Goal: Book appointment/travel/reservation

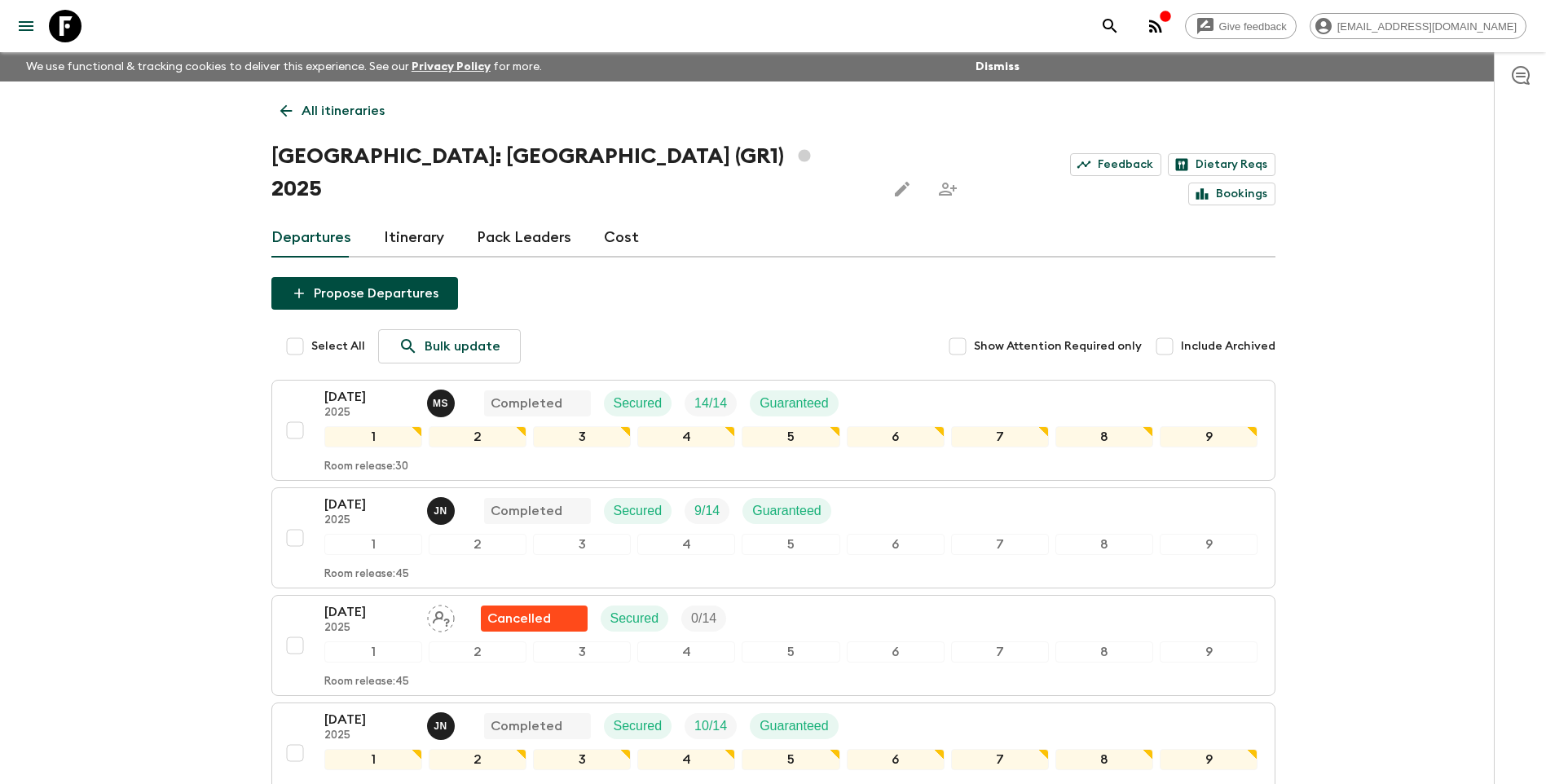
click at [340, 120] on p "All itineraries" at bounding box center [343, 111] width 83 height 20
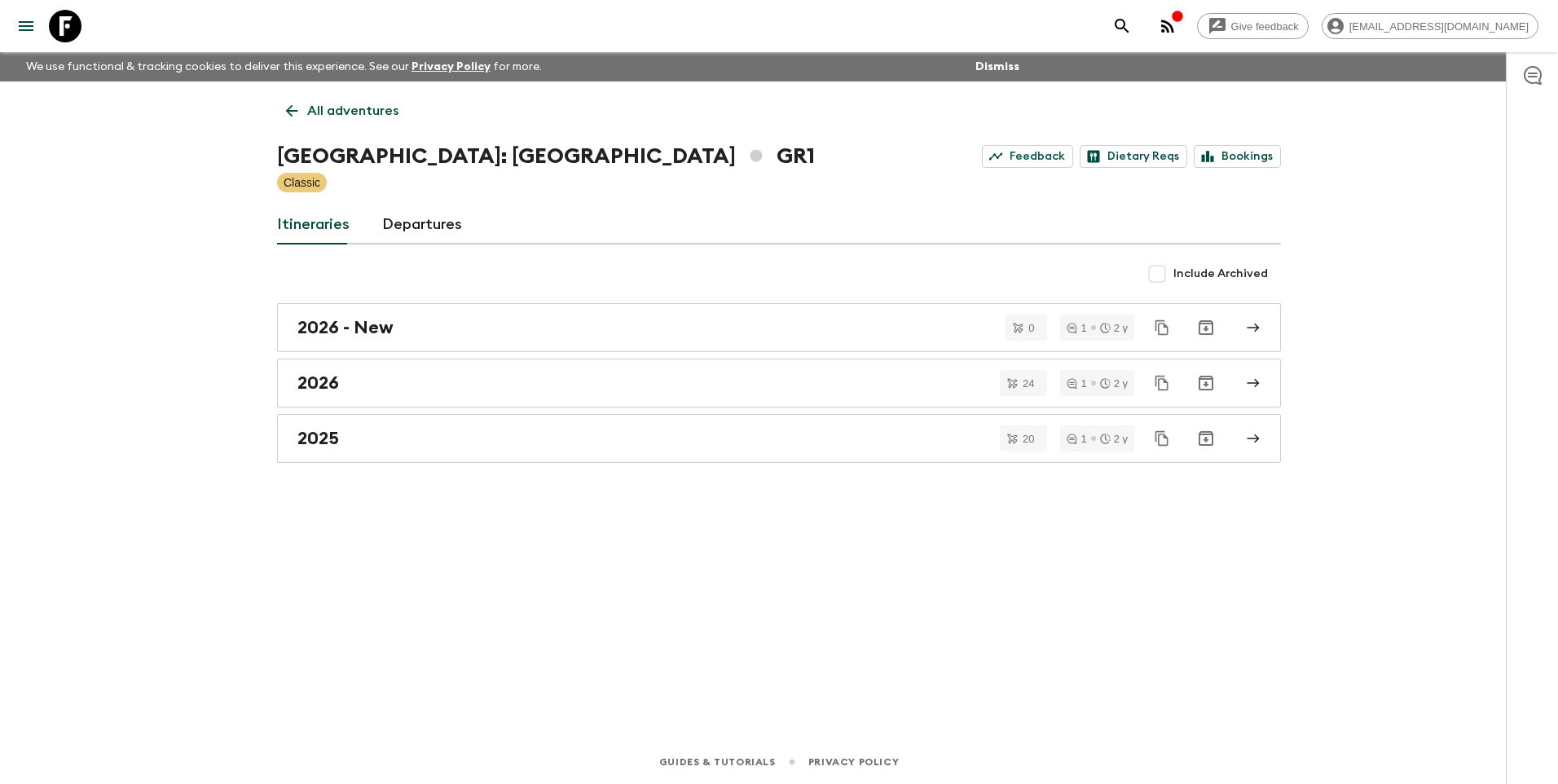
click at [340, 120] on p "All adventures" at bounding box center [352, 111] width 91 height 20
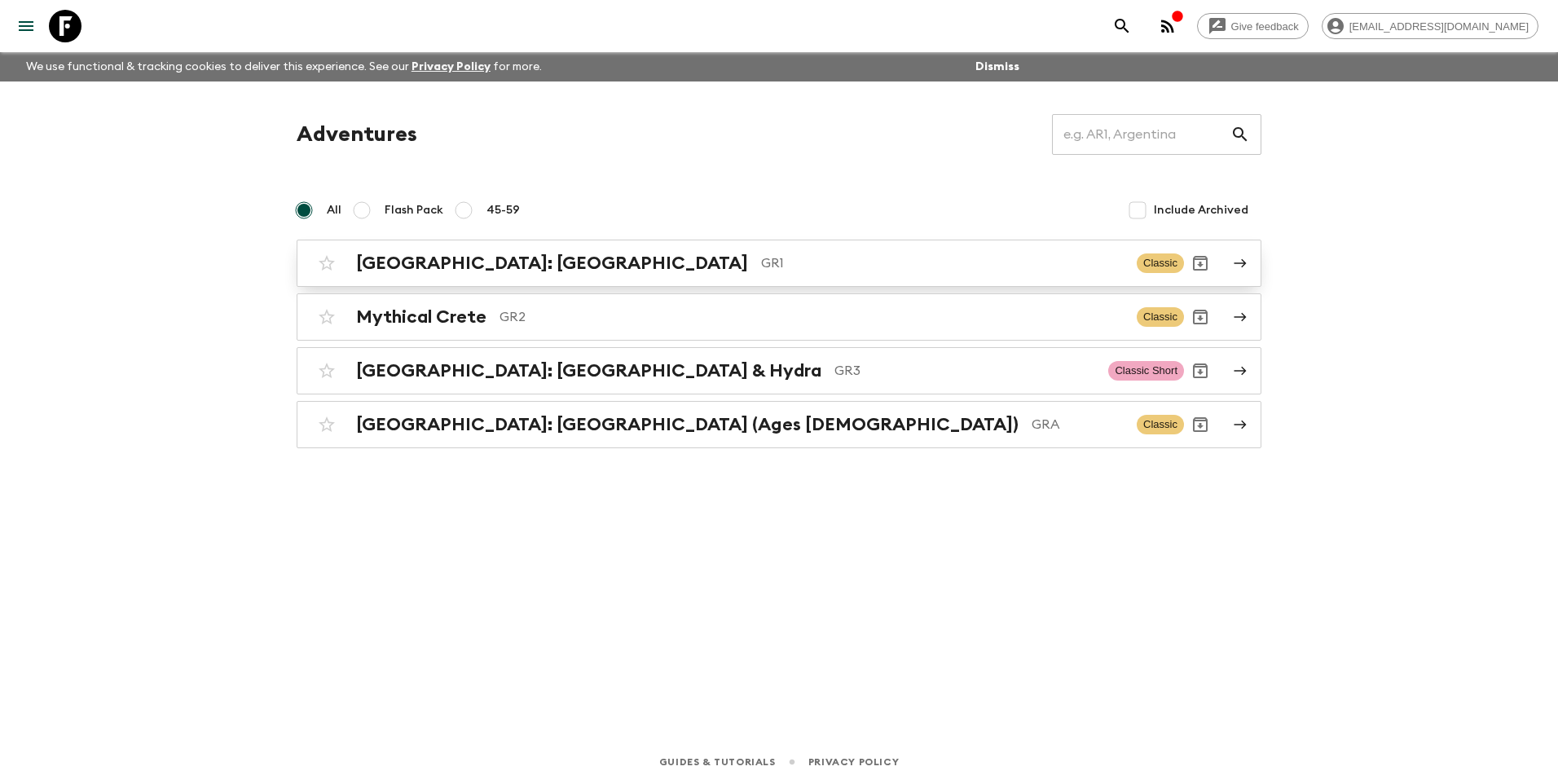
click at [447, 266] on h2 "[GEOGRAPHIC_DATA]: [GEOGRAPHIC_DATA]" at bounding box center [552, 263] width 392 height 22
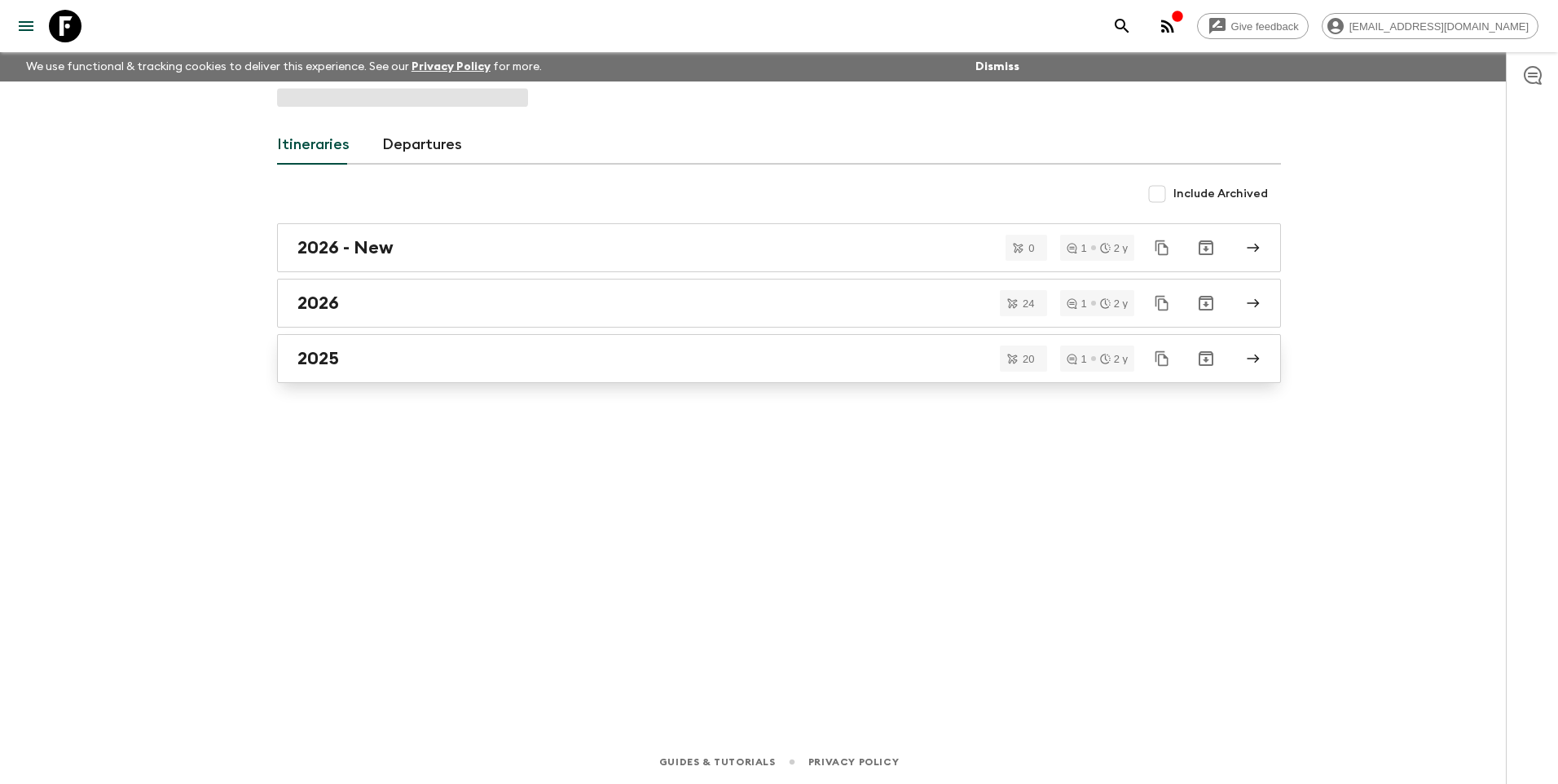
click at [349, 359] on div "2025" at bounding box center [764, 358] width 933 height 22
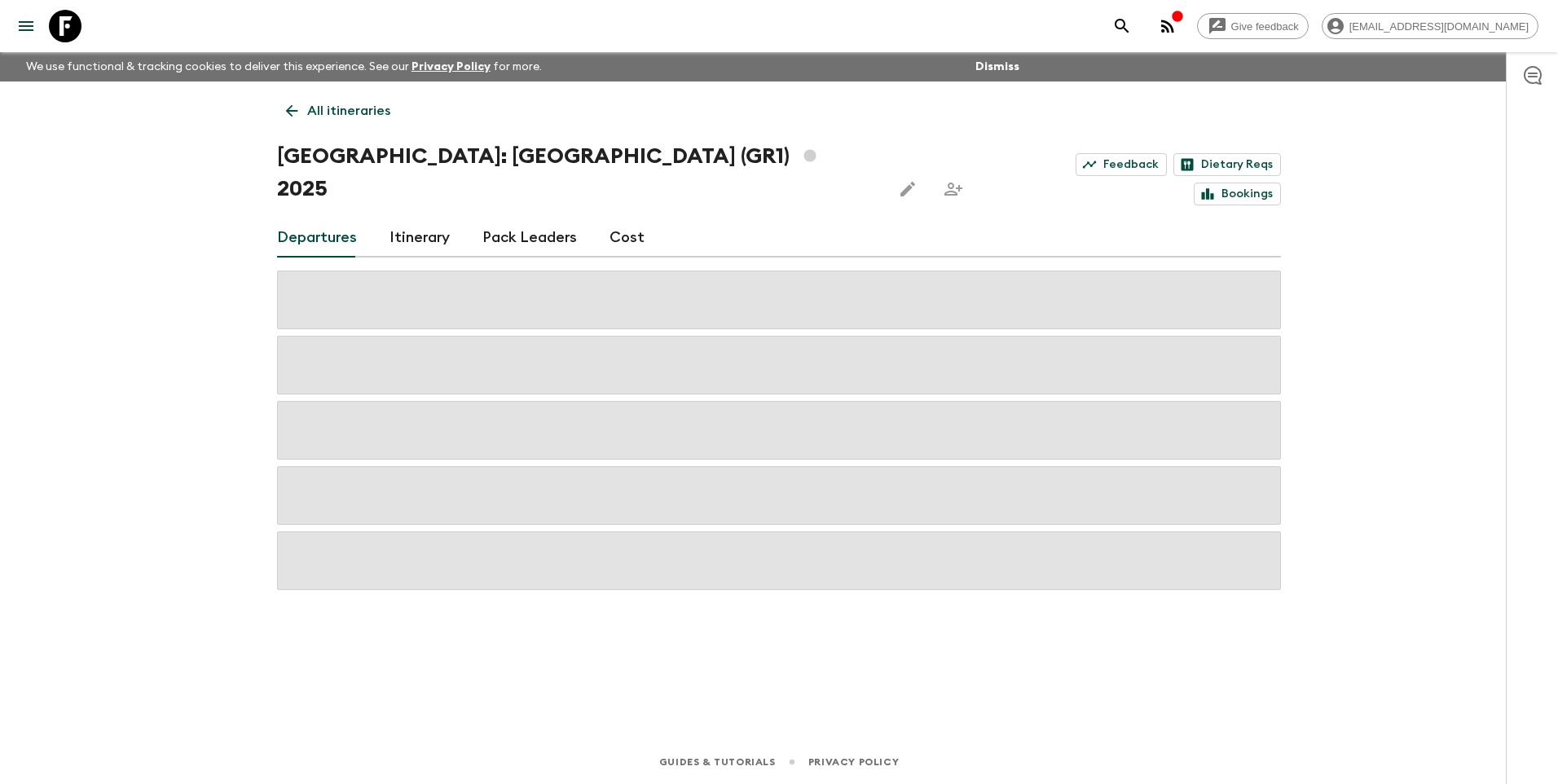
click at [285, 114] on icon at bounding box center [292, 111] width 18 height 18
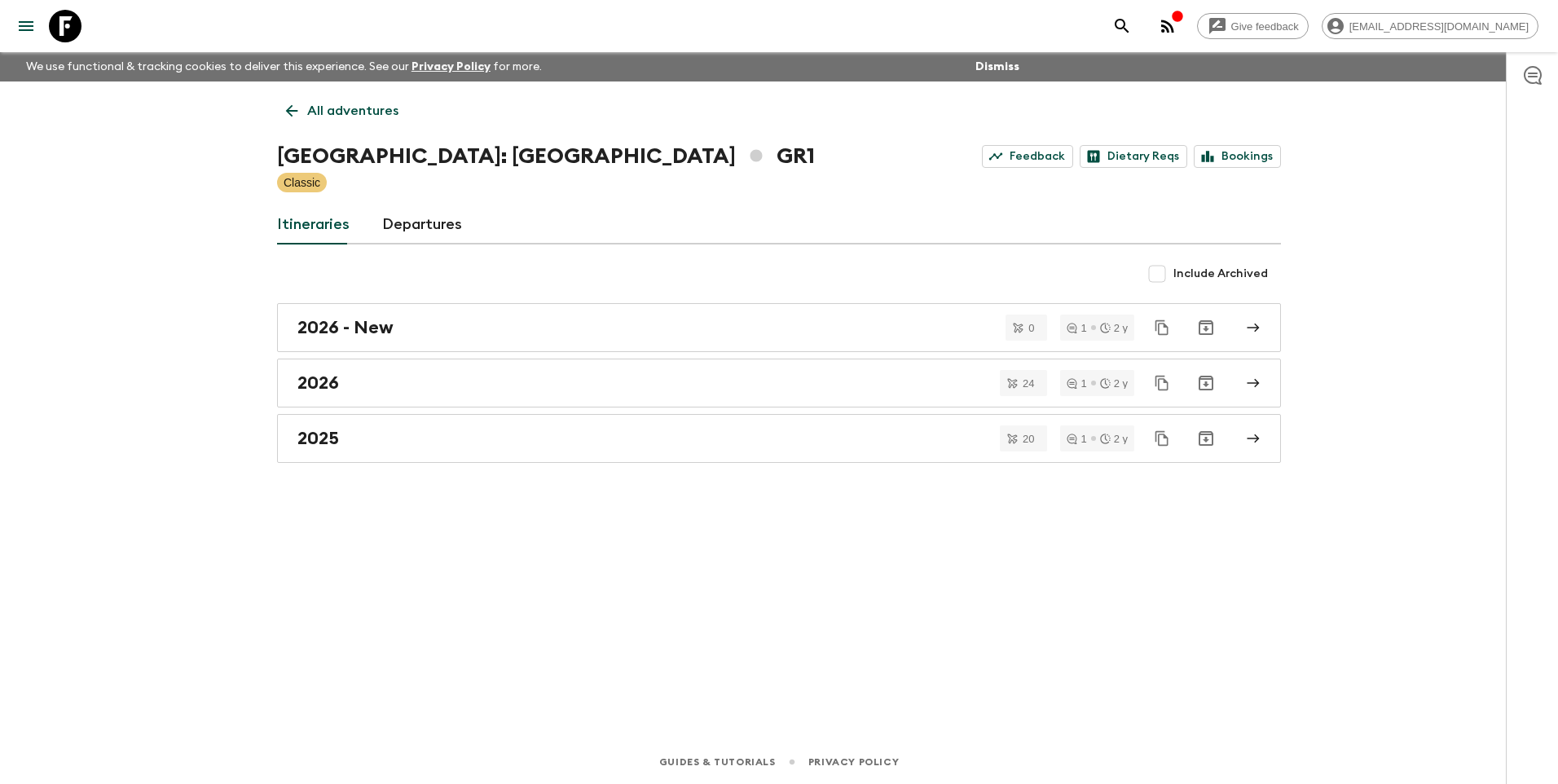
click at [372, 108] on p "All adventures" at bounding box center [352, 111] width 91 height 20
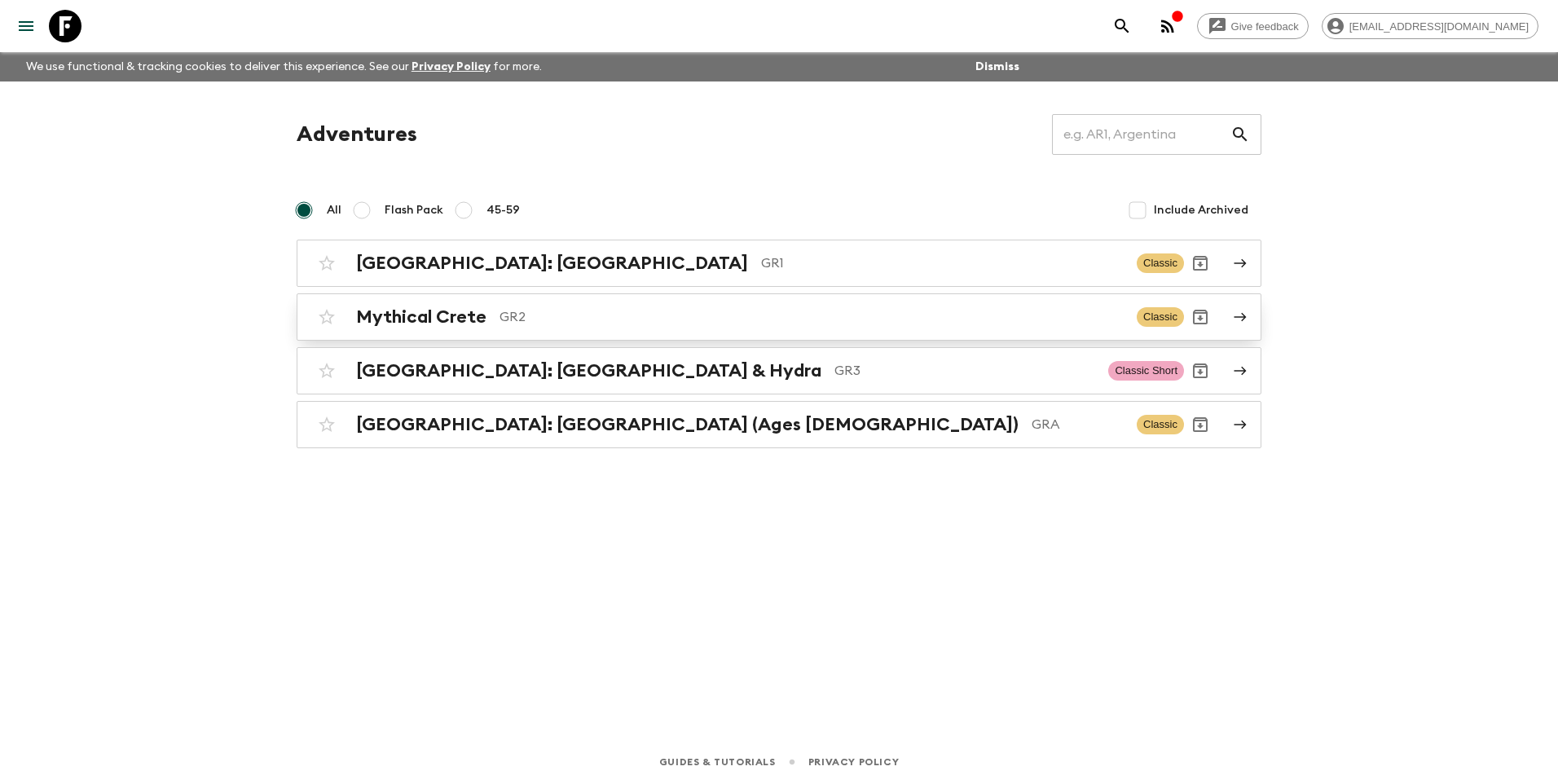
click at [491, 324] on div "Mythical Crete GR2" at bounding box center [740, 317] width 768 height 22
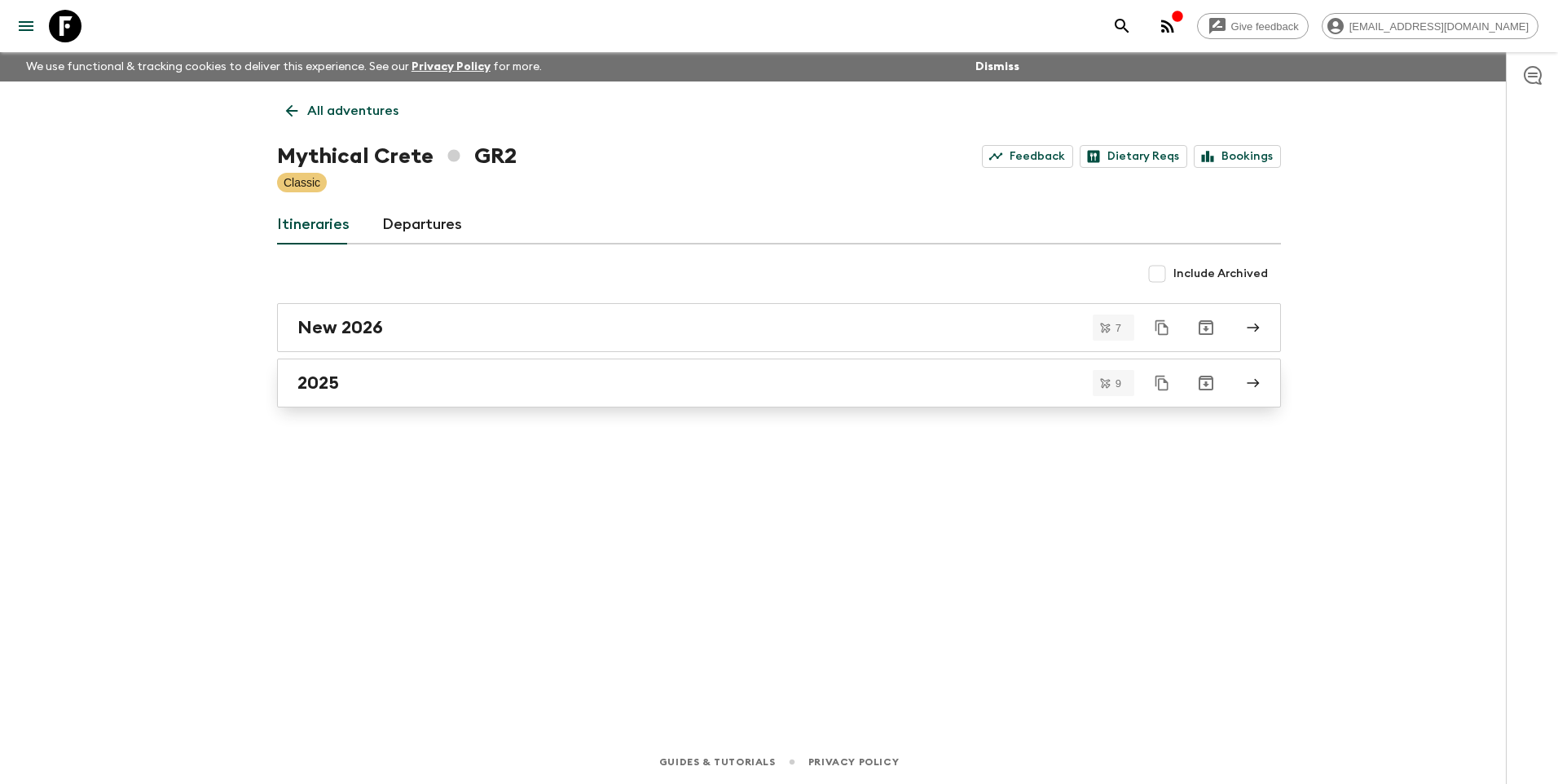
click at [405, 395] on link "2025" at bounding box center [779, 383] width 1004 height 49
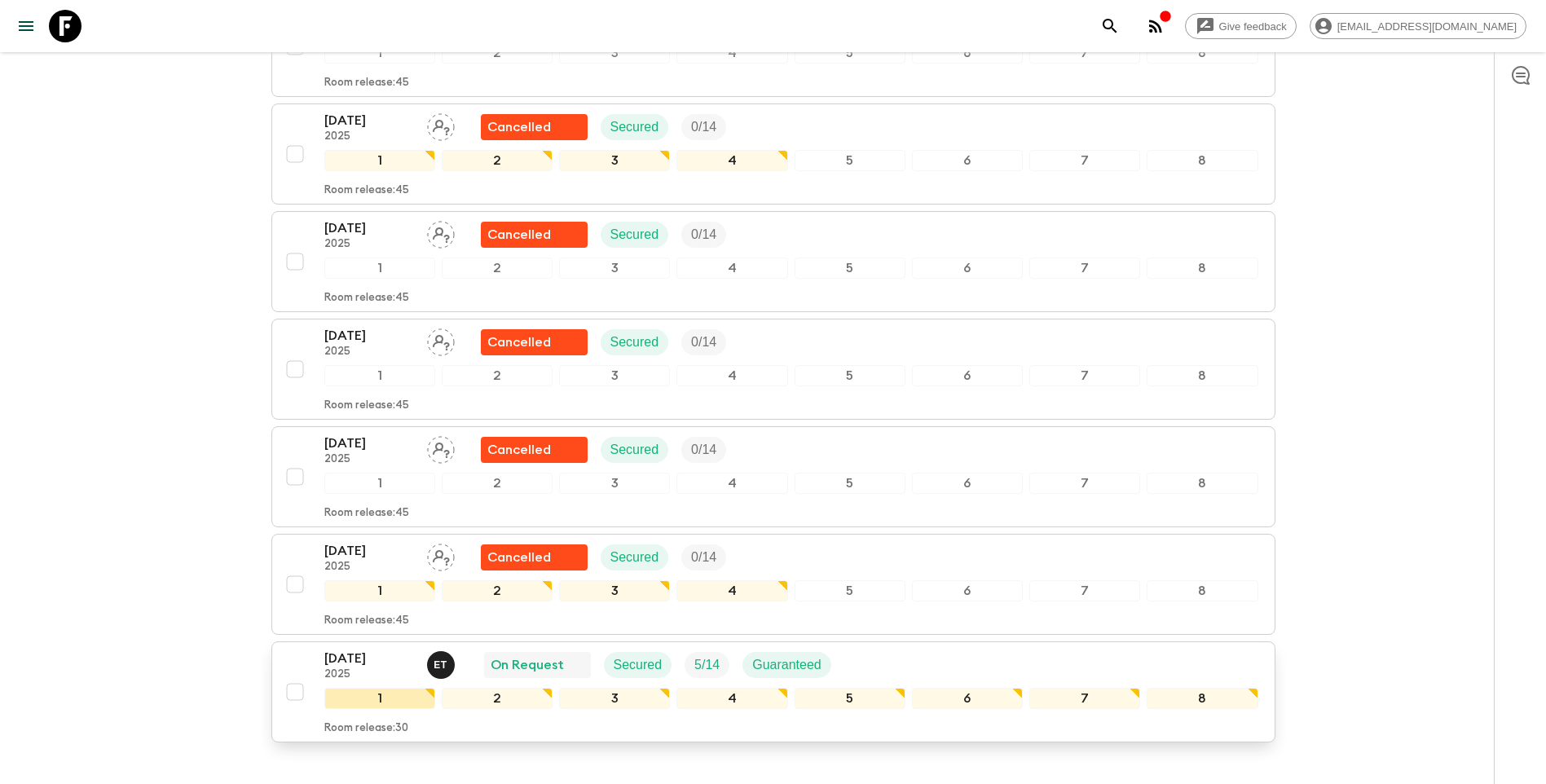
scroll to position [673, 0]
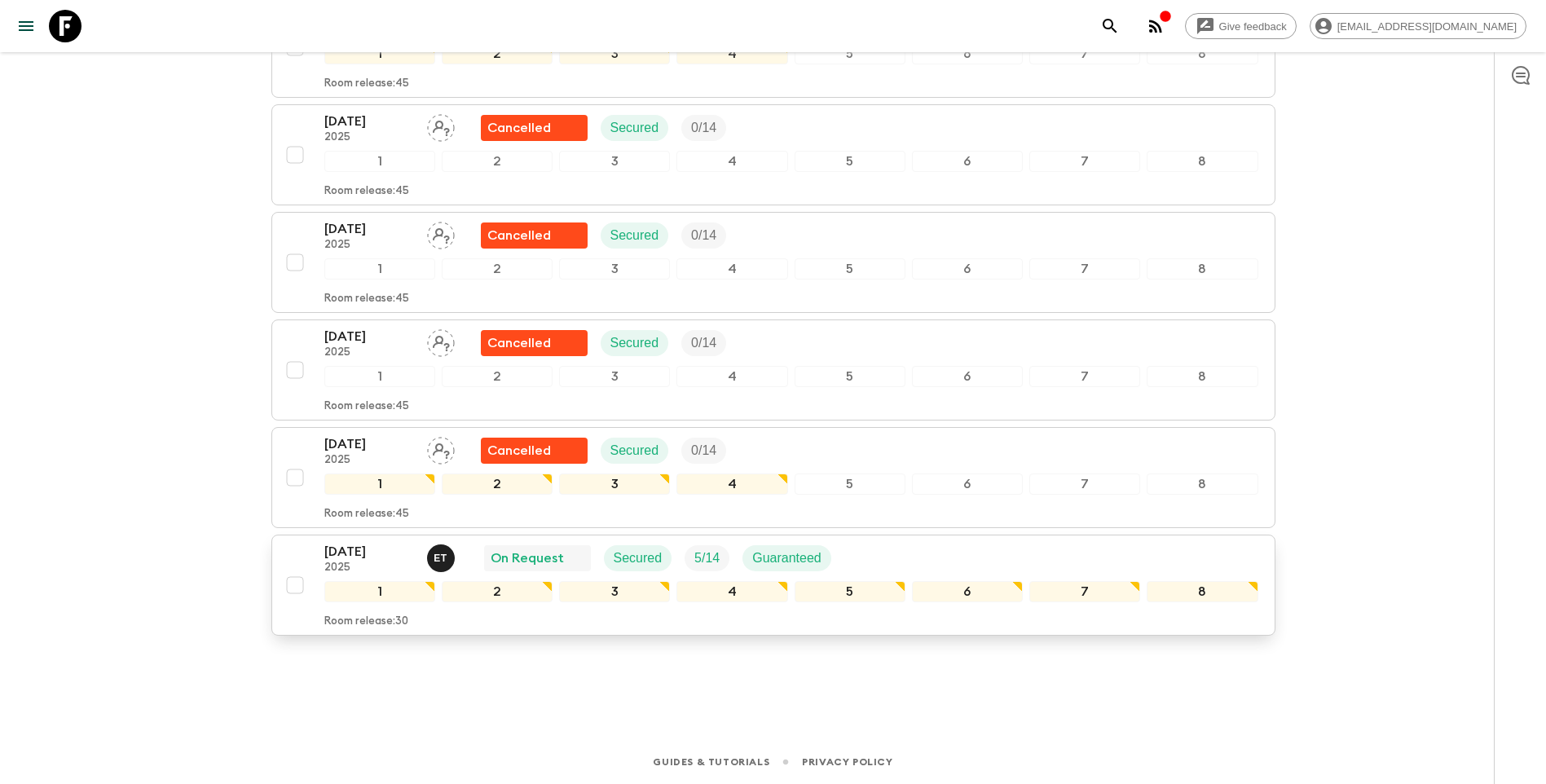
click at [353, 562] on p "2025" at bounding box center [368, 567] width 89 height 13
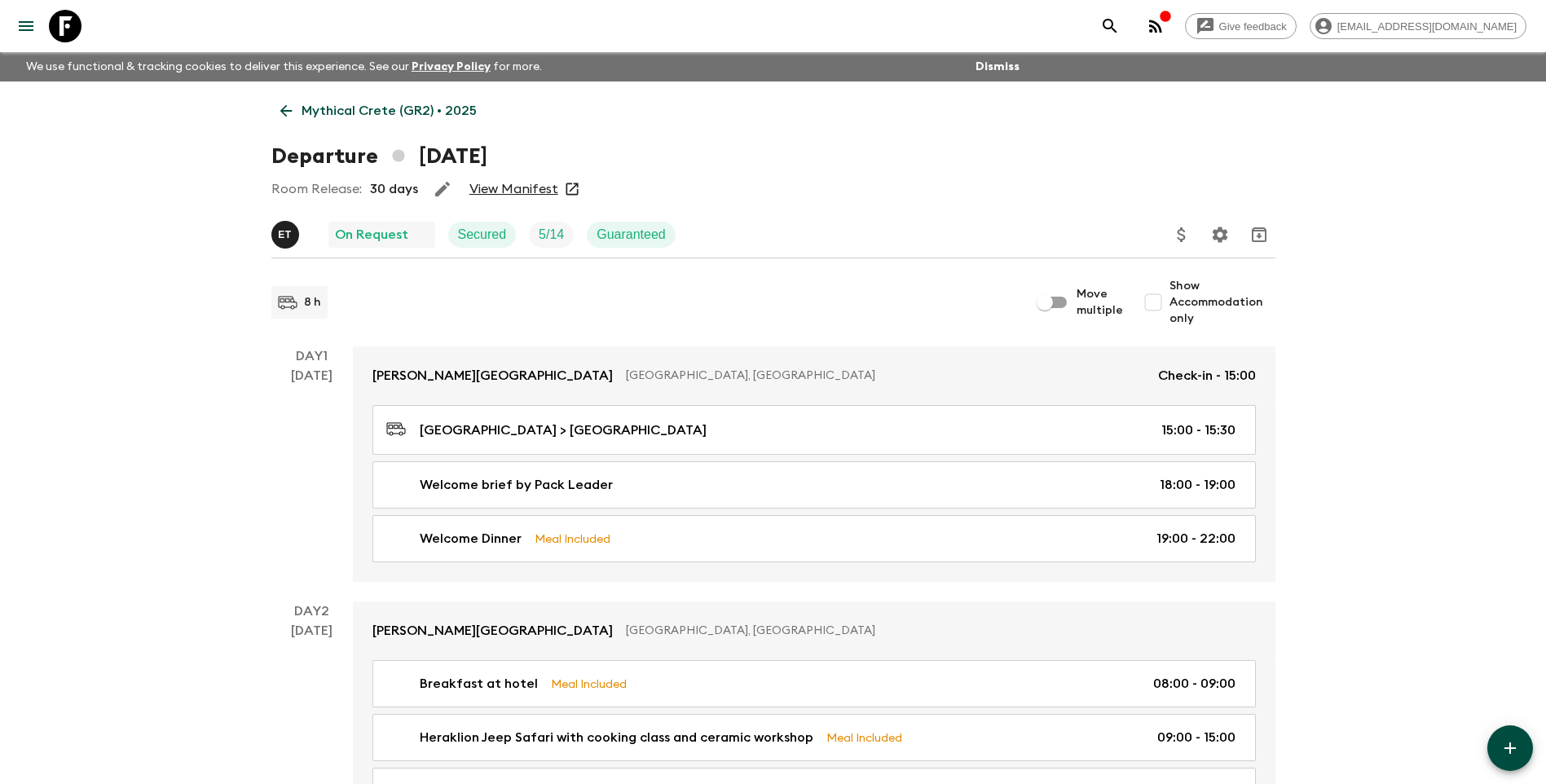
click at [501, 190] on link "View Manifest" at bounding box center [513, 188] width 88 height 17
